Goal: Task Accomplishment & Management: Manage account settings

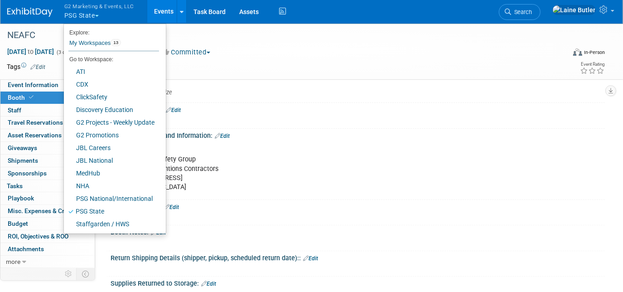
scroll to position [82, 0]
click at [129, 189] on link "NHA" at bounding box center [111, 185] width 95 height 13
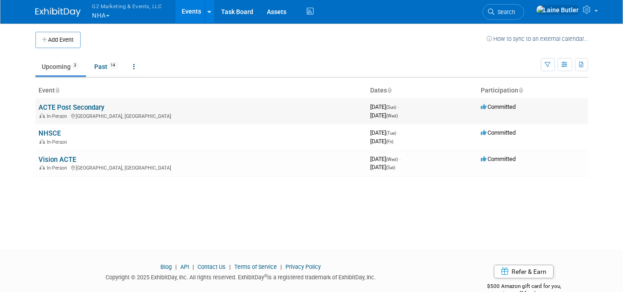
click at [102, 108] on link "ACTE Post Secondary" at bounding box center [72, 107] width 66 height 8
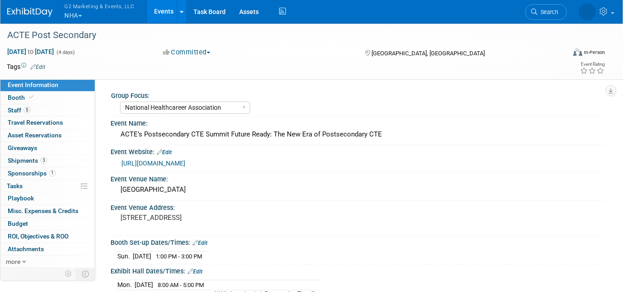
select select "National Healthcareer Association"
select select "In-house Created Form w/ Link"
click at [44, 93] on link "Booth" at bounding box center [47, 98] width 94 height 12
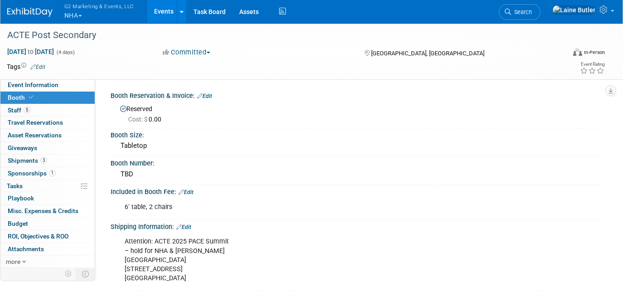
click at [192, 189] on link "Edit" at bounding box center [186, 192] width 15 height 6
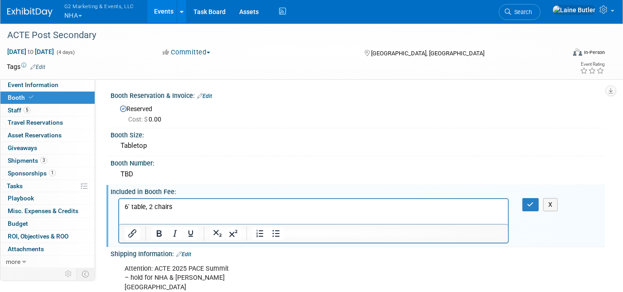
click at [192, 200] on html "6' table, 2 chairs" at bounding box center [313, 205] width 389 height 13
click at [150, 208] on p "6' table, 2 chairs, (1) electrical drop" at bounding box center [313, 206] width 378 height 9
click at [124, 203] on body "6' table, (2) chairs, (1) electrical drop" at bounding box center [313, 206] width 379 height 9
click at [525, 204] on button "button" at bounding box center [531, 204] width 17 height 13
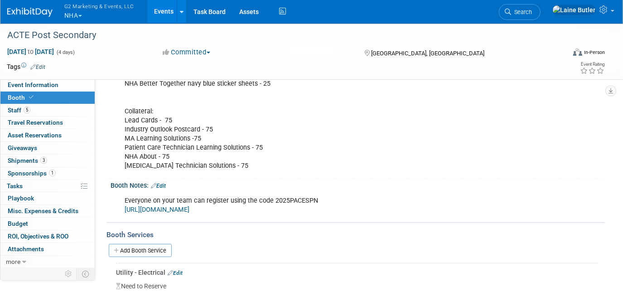
scroll to position [412, 0]
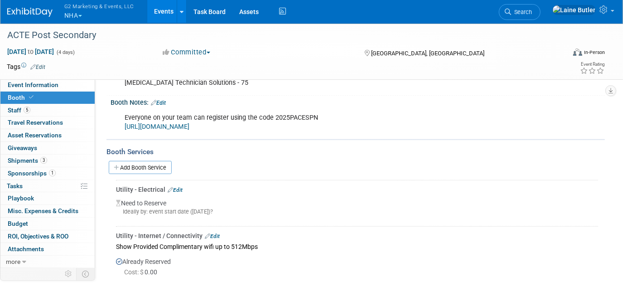
click at [183, 187] on link "Edit" at bounding box center [175, 190] width 15 height 6
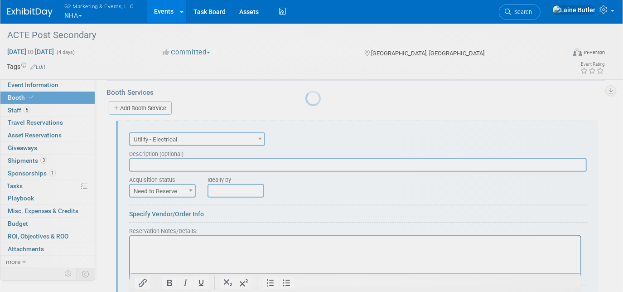
click at [305, 186] on div at bounding box center [311, 146] width 13 height 292
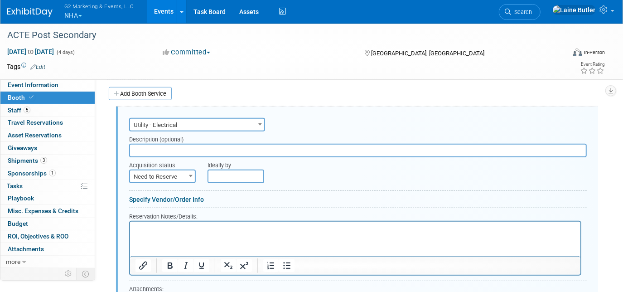
click at [183, 171] on span "Need to Reserve" at bounding box center [162, 176] width 65 height 13
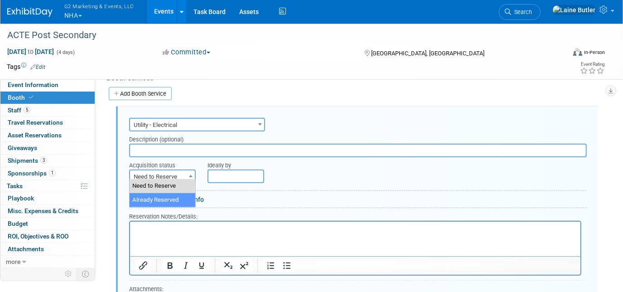
select select "2"
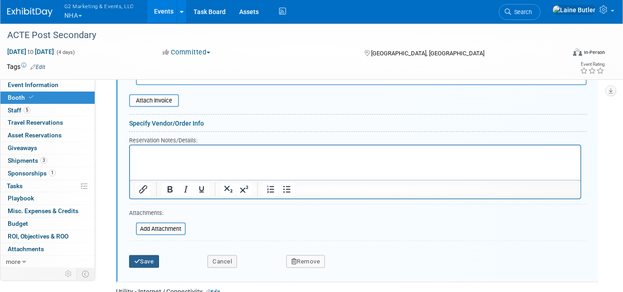
click at [147, 255] on button "Save" at bounding box center [144, 261] width 30 height 13
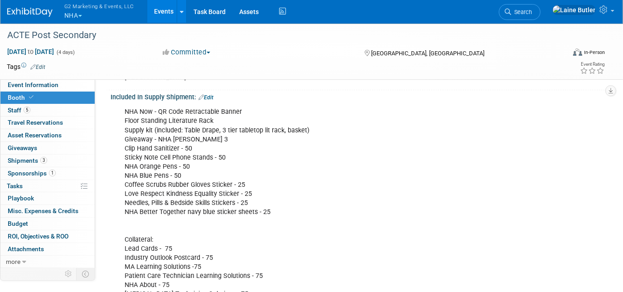
scroll to position [198, 0]
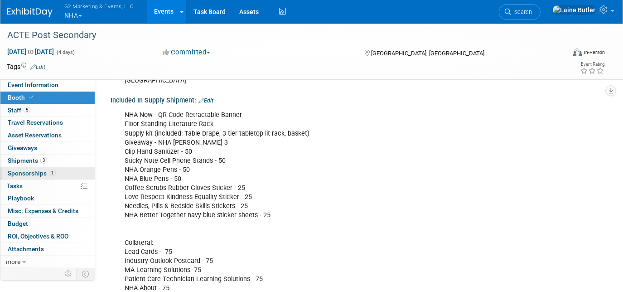
click at [37, 175] on span "Sponsorships 1" at bounding box center [32, 172] width 48 height 7
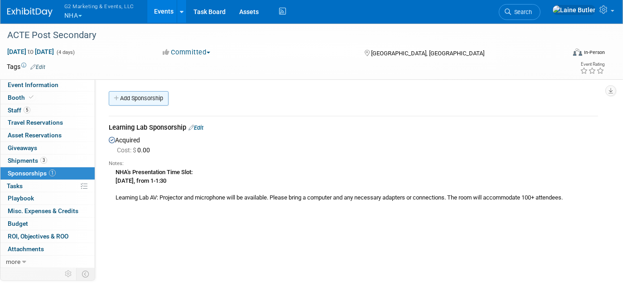
click at [144, 103] on link "Add Sponsorship" at bounding box center [139, 98] width 60 height 15
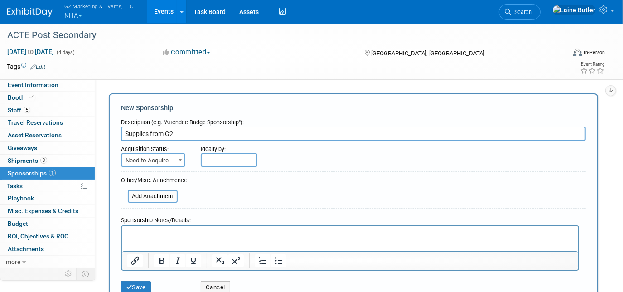
type input "Supplies from G2"
click at [153, 163] on span "Need to Acquire" at bounding box center [153, 160] width 63 height 13
click at [347, 175] on form "Description (e.g. "Attendee Badge Sponsorship"): Supplies from G2 Acquisition S…" at bounding box center [353, 206] width 465 height 184
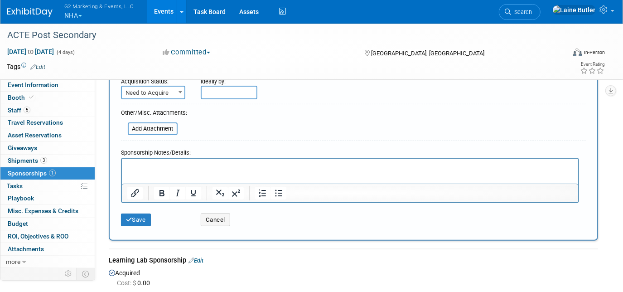
scroll to position [123, 0]
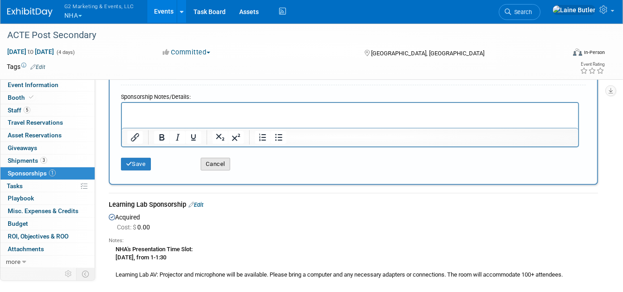
click at [213, 165] on button "Cancel" at bounding box center [215, 164] width 29 height 13
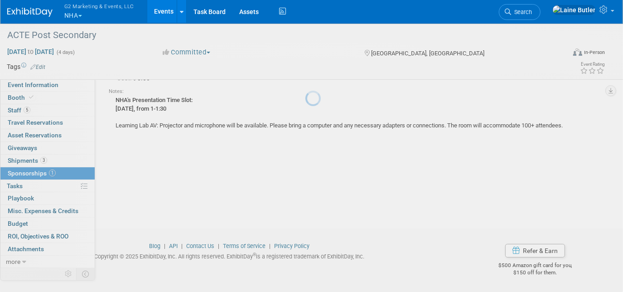
scroll to position [0, 0]
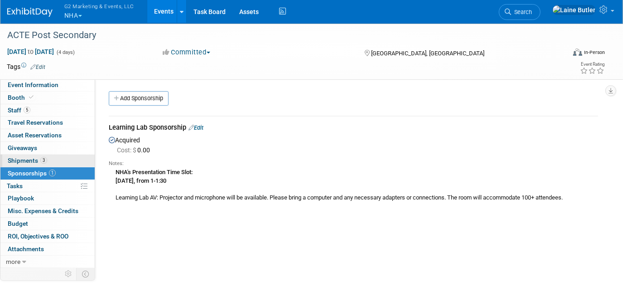
click at [77, 158] on link "3 Shipments 3" at bounding box center [47, 161] width 94 height 12
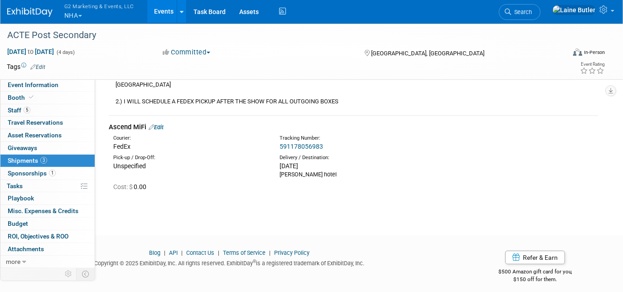
scroll to position [349, 0]
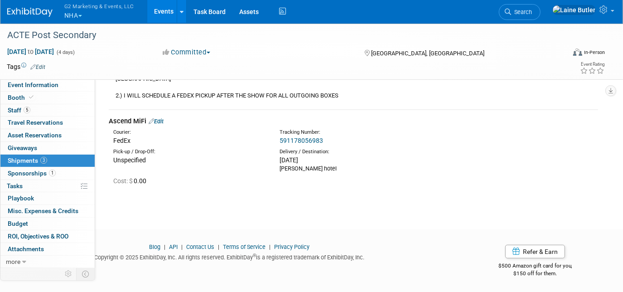
click at [311, 140] on link "591178056983" at bounding box center [302, 140] width 44 height 7
click at [162, 120] on link "Edit" at bounding box center [156, 121] width 15 height 7
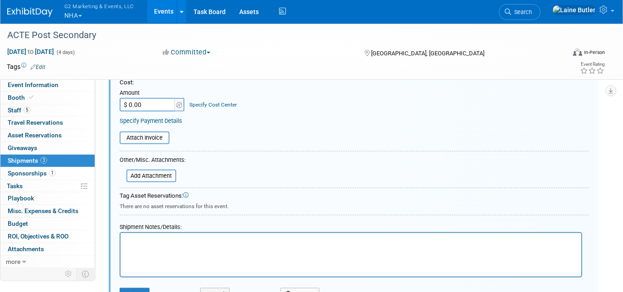
scroll to position [561, 0]
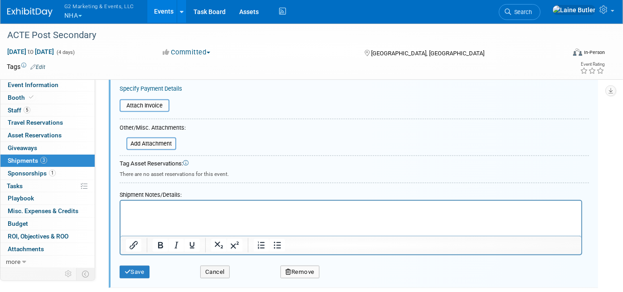
click at [163, 213] on html at bounding box center [350, 206] width 461 height 13
click at [146, 266] on button "Save" at bounding box center [135, 272] width 30 height 13
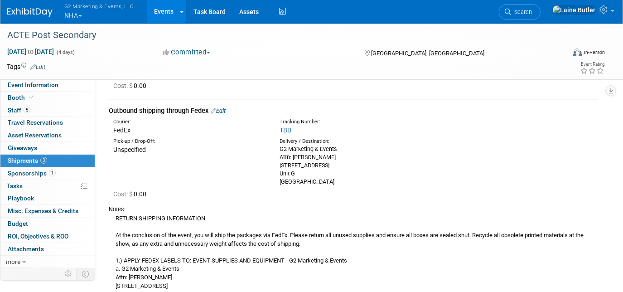
scroll to position [0, 0]
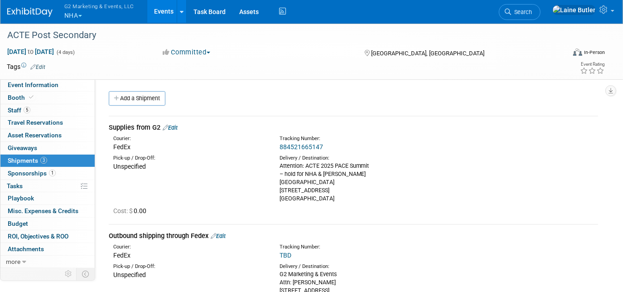
click at [312, 148] on link "884521665147" at bounding box center [302, 146] width 44 height 7
click at [175, 126] on link "Edit" at bounding box center [170, 127] width 15 height 7
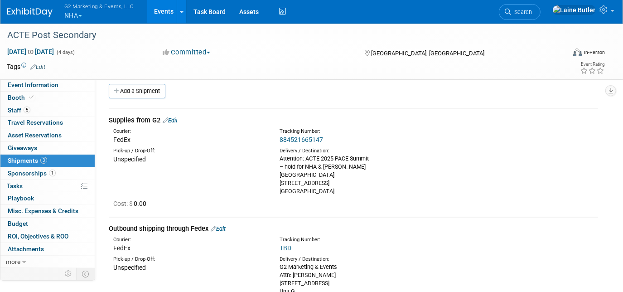
select select "9"
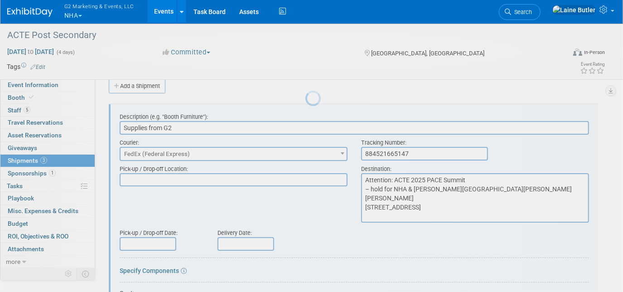
scroll to position [13, 0]
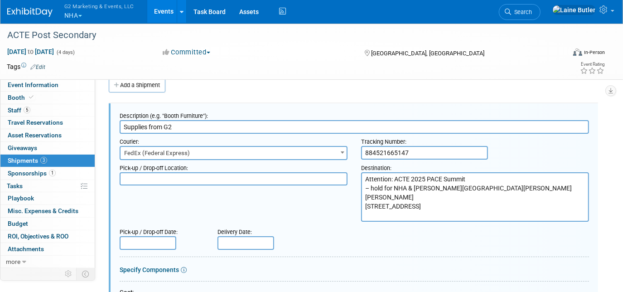
click at [245, 234] on div "Delivery Date:" at bounding box center [271, 230] width 107 height 12
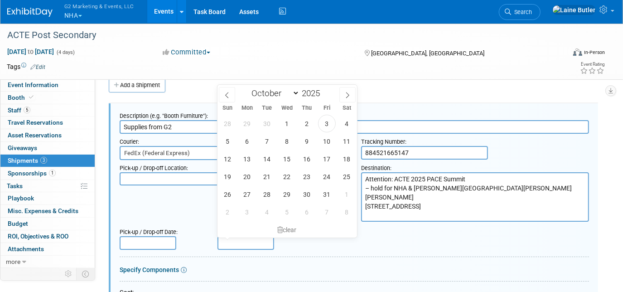
click at [253, 237] on input "text" at bounding box center [246, 243] width 57 height 14
click at [309, 126] on span "2" at bounding box center [307, 124] width 18 height 18
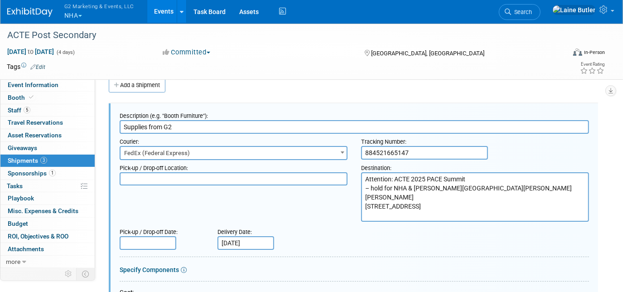
click at [252, 247] on input "Oct 2, 2025" at bounding box center [246, 243] width 57 height 14
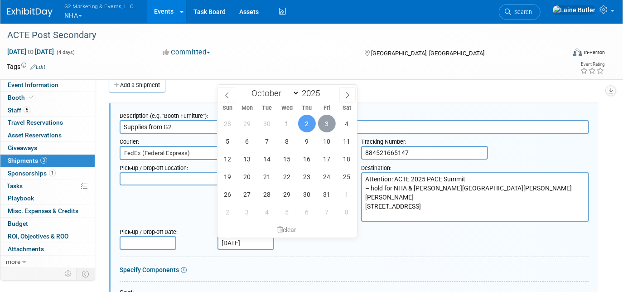
drag, startPoint x: 252, startPoint y: 247, endPoint x: 319, endPoint y: 127, distance: 137.3
click at [319, 127] on span "3" at bounding box center [327, 124] width 18 height 18
type input "Oct 3, 2025"
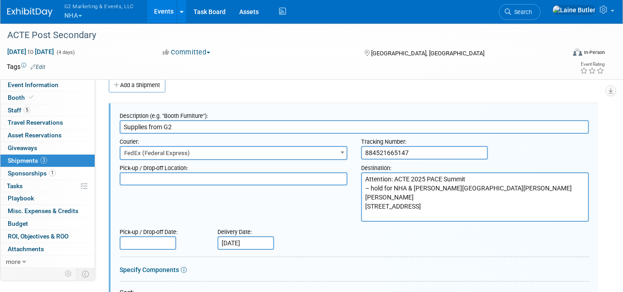
click at [204, 215] on div "Pick-up / Drop-off Location: Destination: Attention: ACTE 2025 PACE Summit – ho…" at bounding box center [354, 191] width 483 height 62
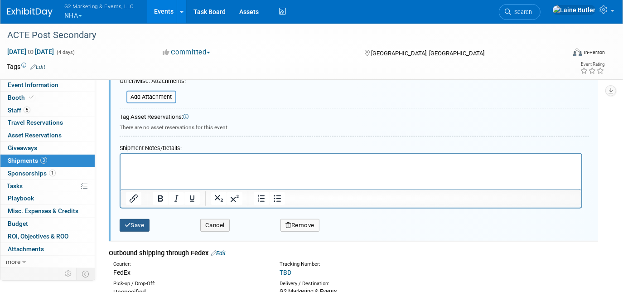
click at [143, 225] on button "Save" at bounding box center [135, 225] width 30 height 13
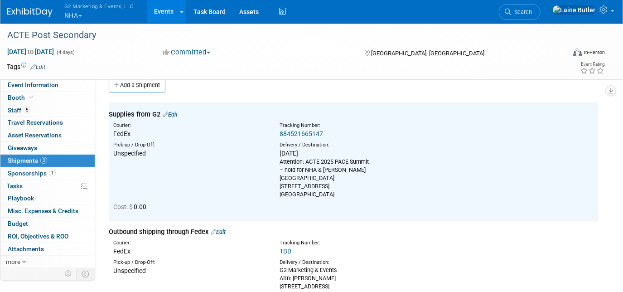
click at [296, 135] on link "884521665147" at bounding box center [302, 133] width 44 height 7
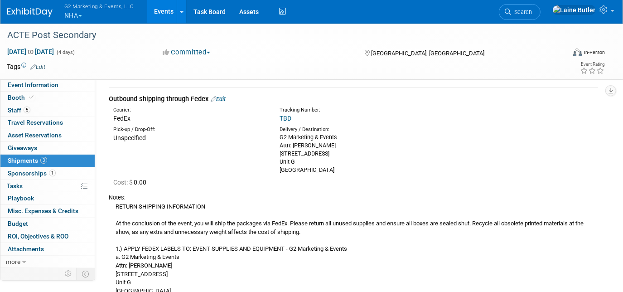
scroll to position [12, 0]
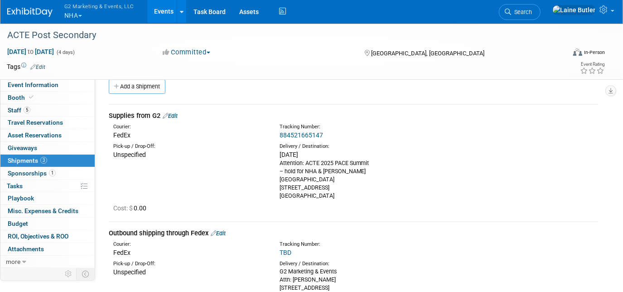
click at [176, 121] on div "Courier: FedEx Tracking Number: 884521665147" at bounding box center [353, 130] width 503 height 19
click at [174, 117] on link "Edit" at bounding box center [170, 115] width 15 height 7
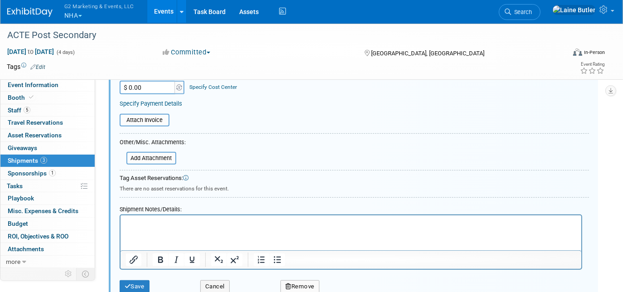
scroll to position [343, 0]
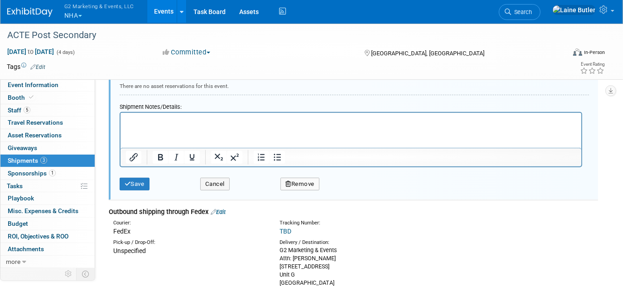
click at [136, 119] on p "Rich Text Area. Press ALT-0 for help." at bounding box center [351, 120] width 450 height 9
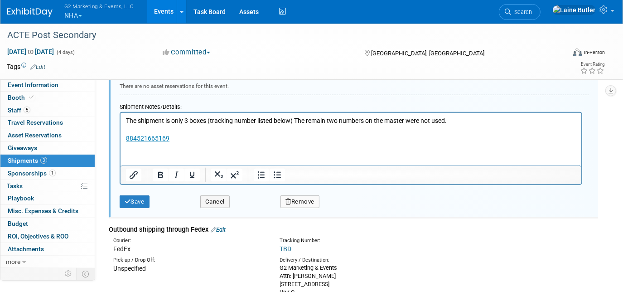
click at [134, 128] on p "Rich Text Area. Press ALT-0 for help." at bounding box center [351, 130] width 450 height 9
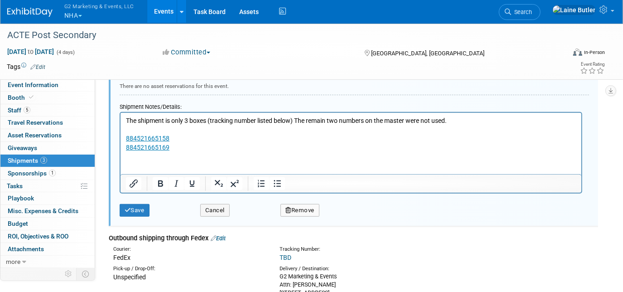
click at [133, 127] on p "Rich Text Area. Press ALT-0 for help." at bounding box center [351, 130] width 450 height 9
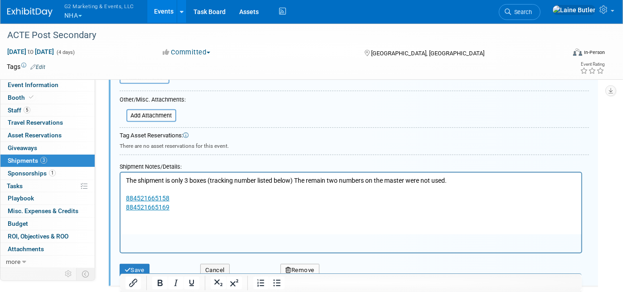
scroll to position [371, 0]
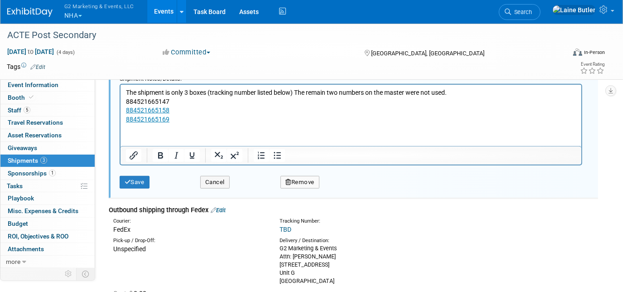
click at [130, 101] on p "884521665147" at bounding box center [351, 101] width 450 height 9
click at [127, 102] on p "884521665147" at bounding box center [351, 101] width 450 height 9
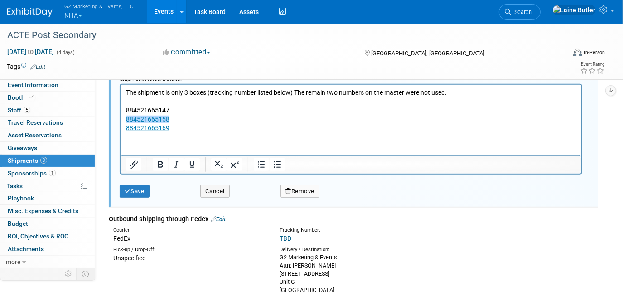
click at [248, 115] on p "884521665158﻿" at bounding box center [351, 119] width 450 height 9
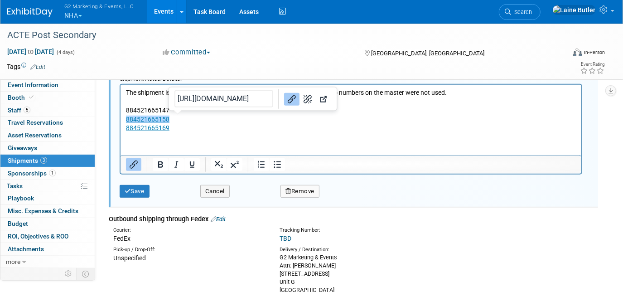
click at [269, 133] on html "The shipment is only 3 boxes (tracking number listed below) The remain two numb…" at bounding box center [350, 109] width 461 height 48
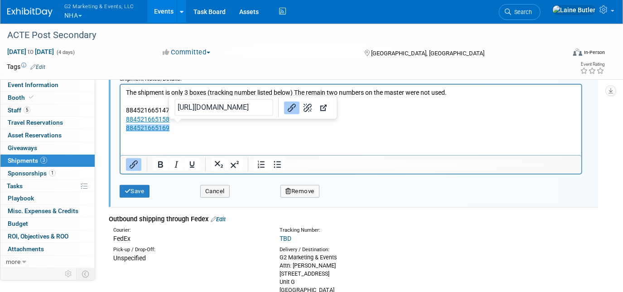
click at [126, 107] on p "884521665147" at bounding box center [351, 110] width 450 height 9
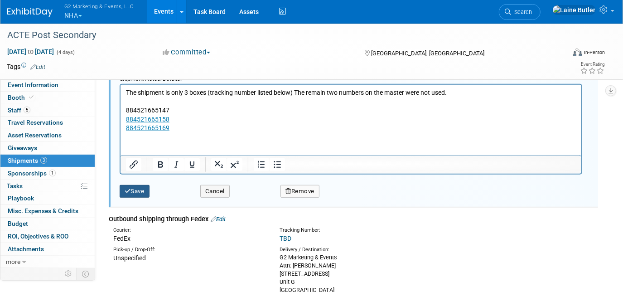
click at [139, 191] on button "Save" at bounding box center [135, 191] width 30 height 13
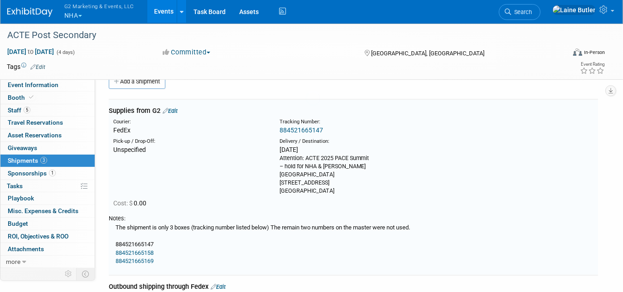
scroll to position [13, 0]
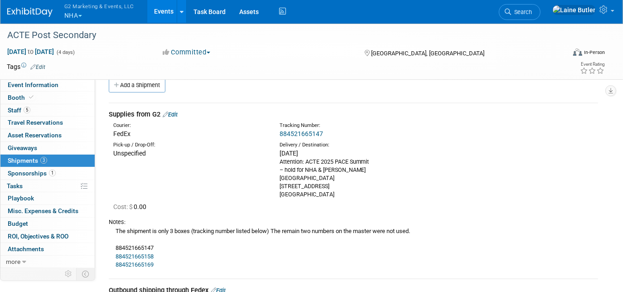
click at [348, 227] on div "The shipment is only 3 boxes (tracking number listed below) The remain two numb…" at bounding box center [353, 247] width 489 height 43
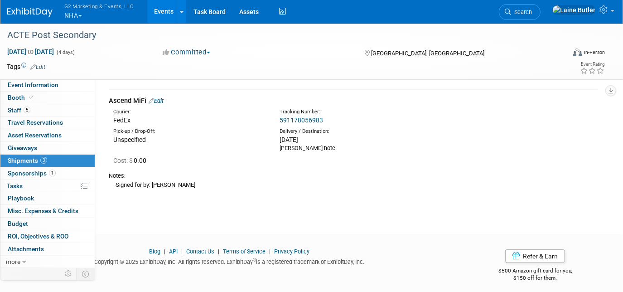
scroll to position [441, 0]
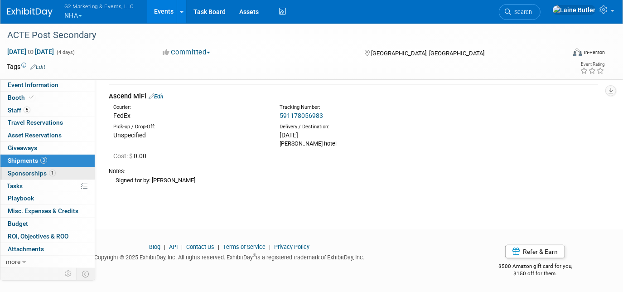
click at [82, 173] on link "1 Sponsorships 1" at bounding box center [47, 173] width 94 height 12
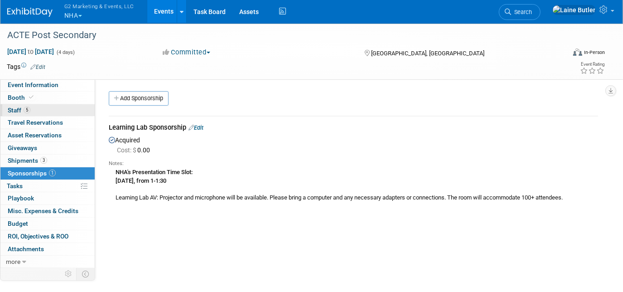
click at [57, 110] on link "5 Staff 5" at bounding box center [47, 110] width 94 height 12
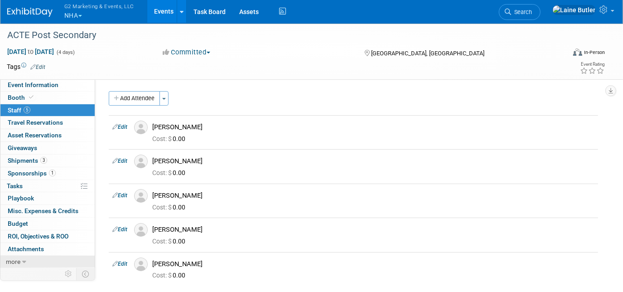
click at [27, 262] on link "more" at bounding box center [47, 262] width 94 height 12
click at [48, 94] on link "Booth" at bounding box center [47, 98] width 94 height 12
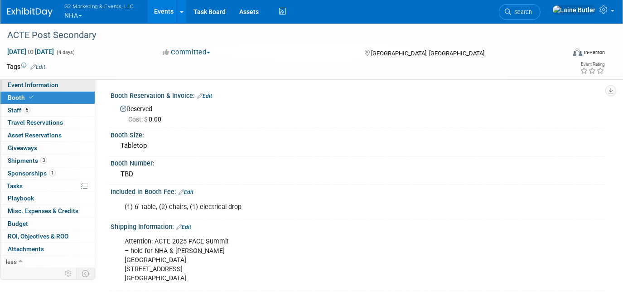
click at [53, 89] on link "Event Information" at bounding box center [47, 85] width 94 height 12
select select "National Healthcareer Association"
select select "In-house Created Form w/ Link"
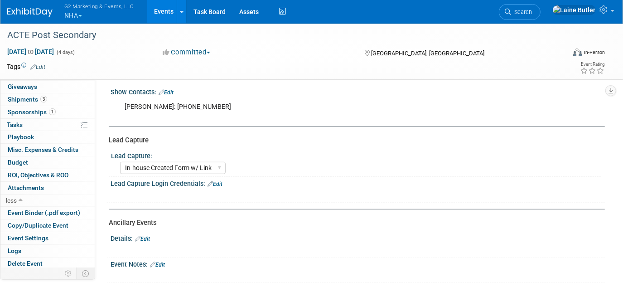
scroll to position [310, 0]
click at [56, 209] on span "Event Binder (.pdf export)" at bounding box center [44, 212] width 73 height 7
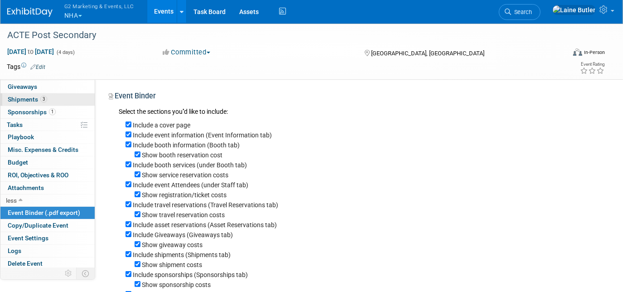
click at [58, 98] on link "3 Shipments 3" at bounding box center [47, 99] width 94 height 12
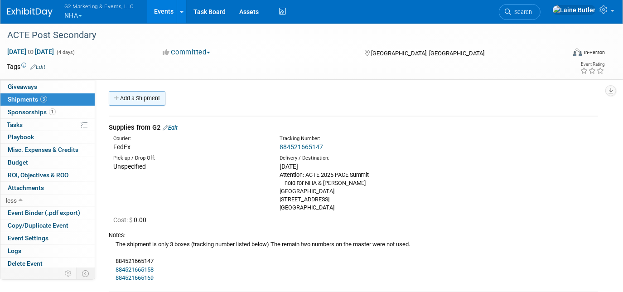
click at [134, 94] on link "Add a Shipment" at bounding box center [137, 98] width 57 height 15
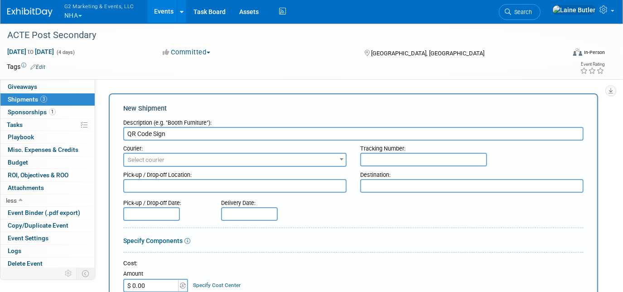
type input "QR Code Sign"
click at [294, 156] on span "Select courier" at bounding box center [235, 160] width 222 height 13
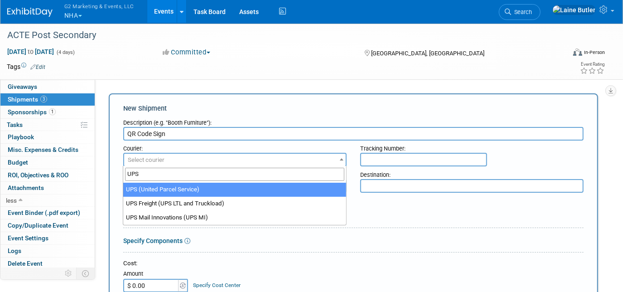
type input "UPS"
click at [284, 181] on span "UPS" at bounding box center [234, 174] width 223 height 17
select select "508"
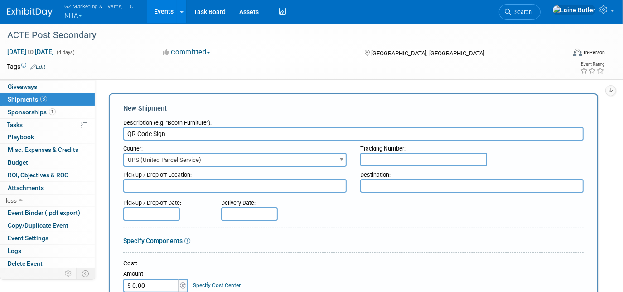
drag, startPoint x: 380, startPoint y: 183, endPoint x: 379, endPoint y: 189, distance: 5.5
click at [379, 188] on textarea at bounding box center [471, 186] width 223 height 14
paste textarea "Attention: ACTE 2025 PACE Summit – hold for NHA & Verlene Perez Hilton Austin A…"
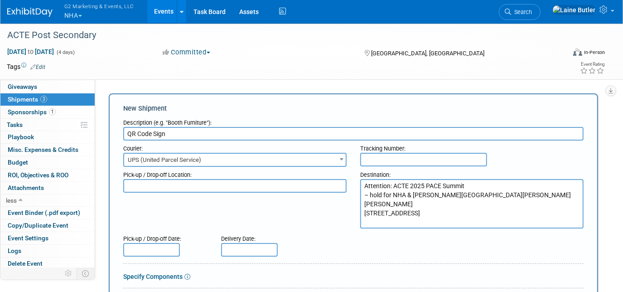
type textarea "Attention: ACTE 2025 PACE Summit – hold for NHA & Verlene Perez Hilton Austin A…"
click at [317, 223] on div "Pick-up / Drop-off Location: Destination: Attention: ACTE 2025 PACE Summit – ho…" at bounding box center [353, 198] width 474 height 62
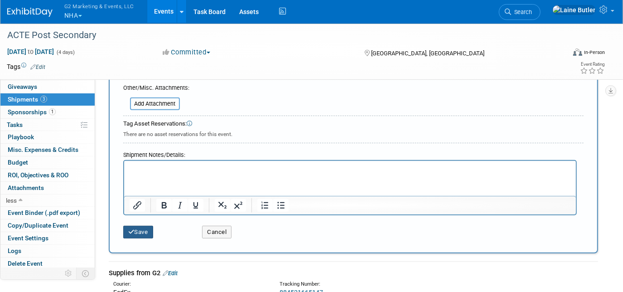
click at [143, 231] on button "Save" at bounding box center [138, 232] width 30 height 13
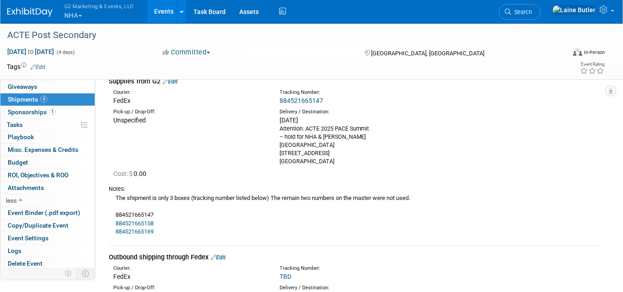
scroll to position [44, 0]
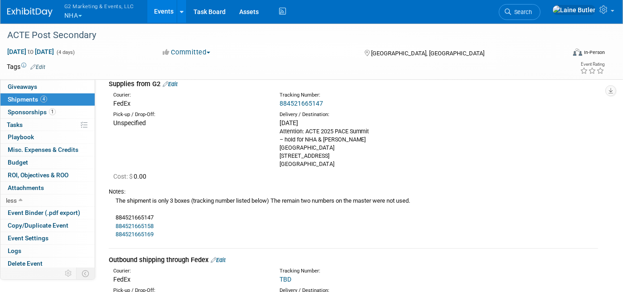
click at [99, 14] on button "G2 Marketing & Events, LLC NHA" at bounding box center [104, 12] width 82 height 24
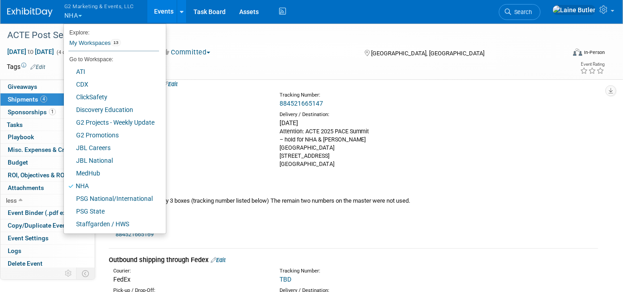
click at [6, 7] on div "G2 Marketing & Events, LLC NHA Explore: My Workspaces 13 Go to Workspace: ATI C…" at bounding box center [311, 12] width 622 height 24
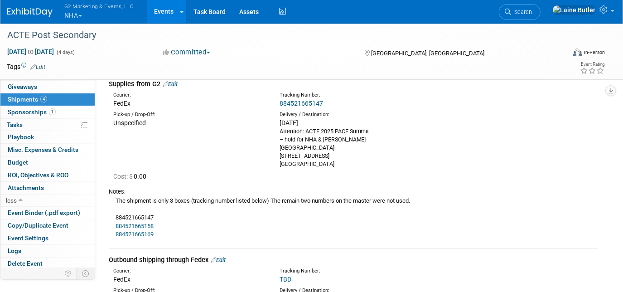
click at [40, 11] on img at bounding box center [29, 12] width 45 height 9
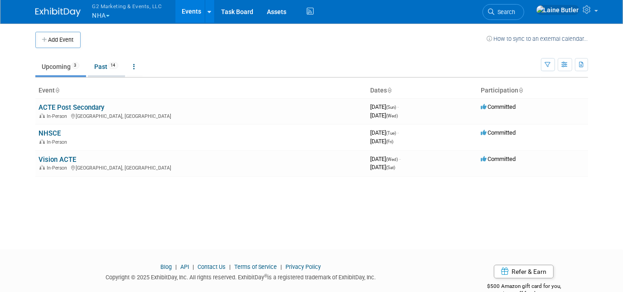
click at [97, 65] on link "Past 14" at bounding box center [106, 66] width 37 height 17
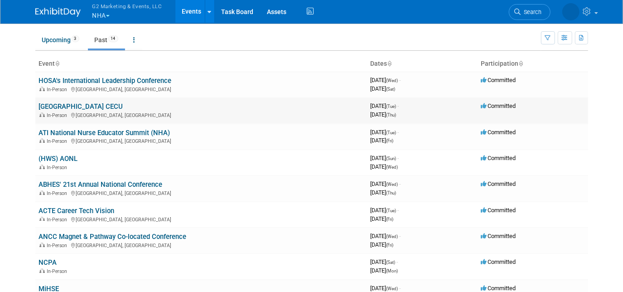
scroll to position [41, 0]
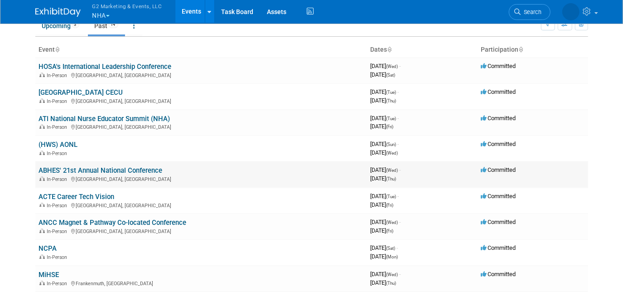
click at [131, 166] on link "ABHES' 21st Annual National Conference" at bounding box center [101, 170] width 124 height 8
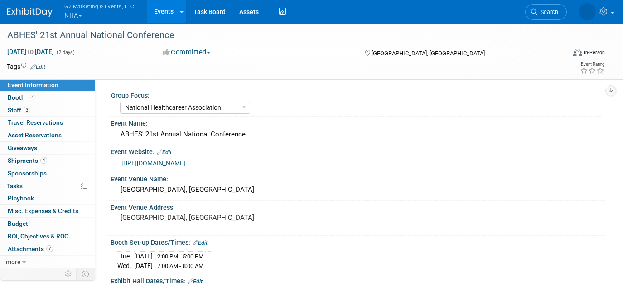
select select "National Healthcareer Association"
select select "In-house Created Form w/ Link"
click at [26, 162] on span "Shipments 4" at bounding box center [27, 160] width 39 height 7
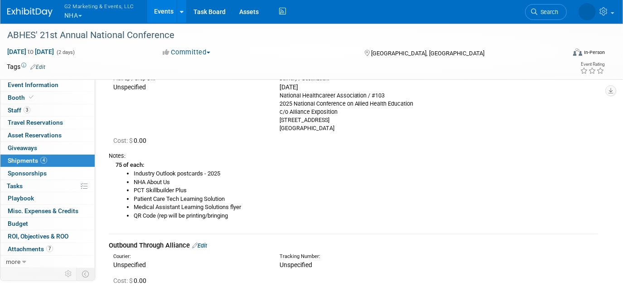
scroll to position [453, 0]
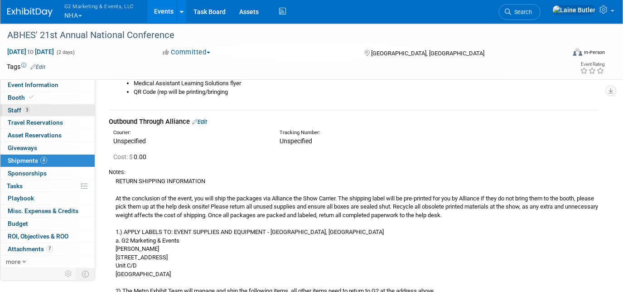
click at [30, 108] on link "3 Staff 3" at bounding box center [47, 110] width 94 height 12
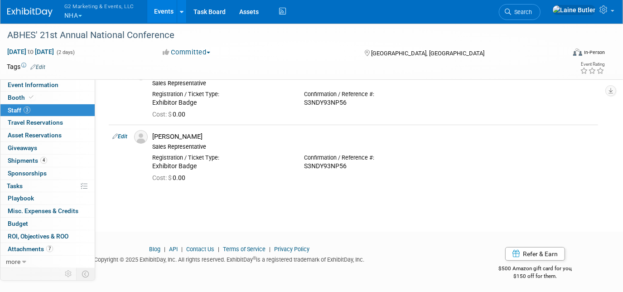
scroll to position [135, 0]
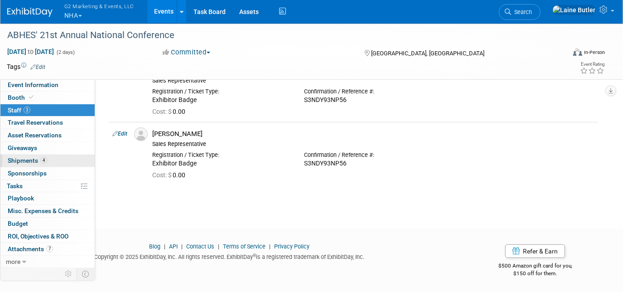
click at [65, 156] on link "4 Shipments 4" at bounding box center [47, 161] width 94 height 12
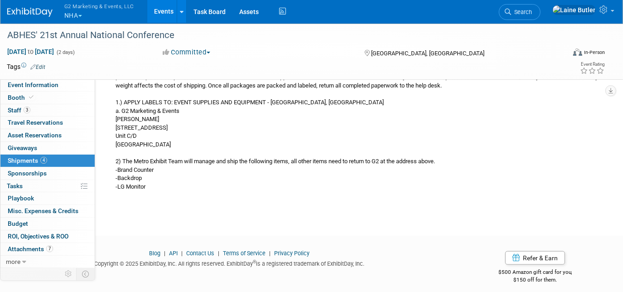
scroll to position [589, 0]
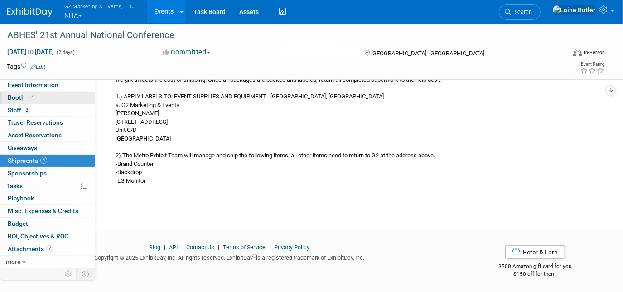
click at [65, 98] on link "Booth" at bounding box center [47, 98] width 94 height 12
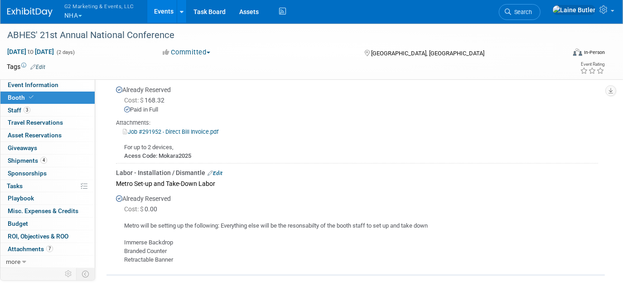
scroll to position [741, 0]
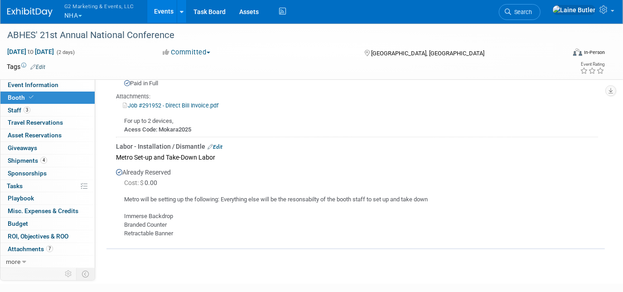
click at [25, 10] on img at bounding box center [29, 12] width 45 height 9
